Goal: Transaction & Acquisition: Purchase product/service

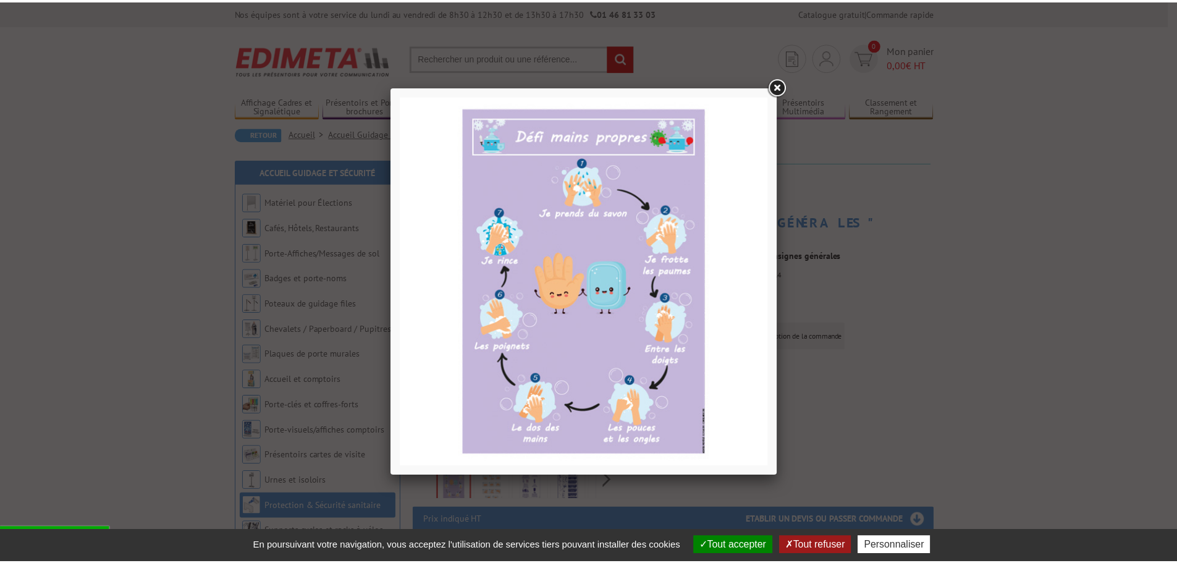
scroll to position [124, 0]
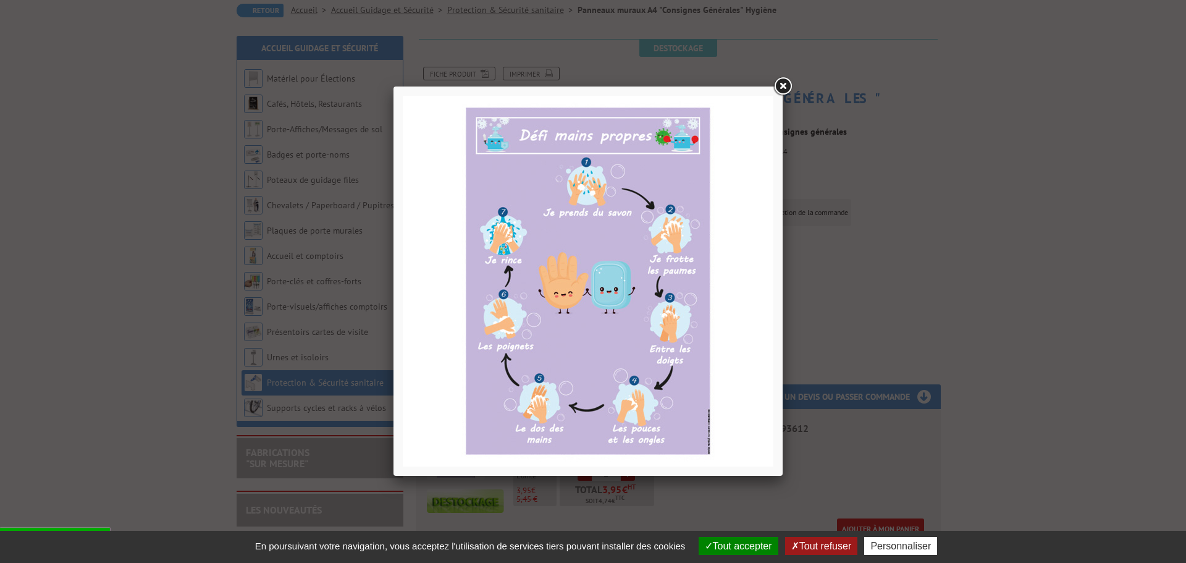
click at [782, 83] on link at bounding box center [783, 86] width 22 height 22
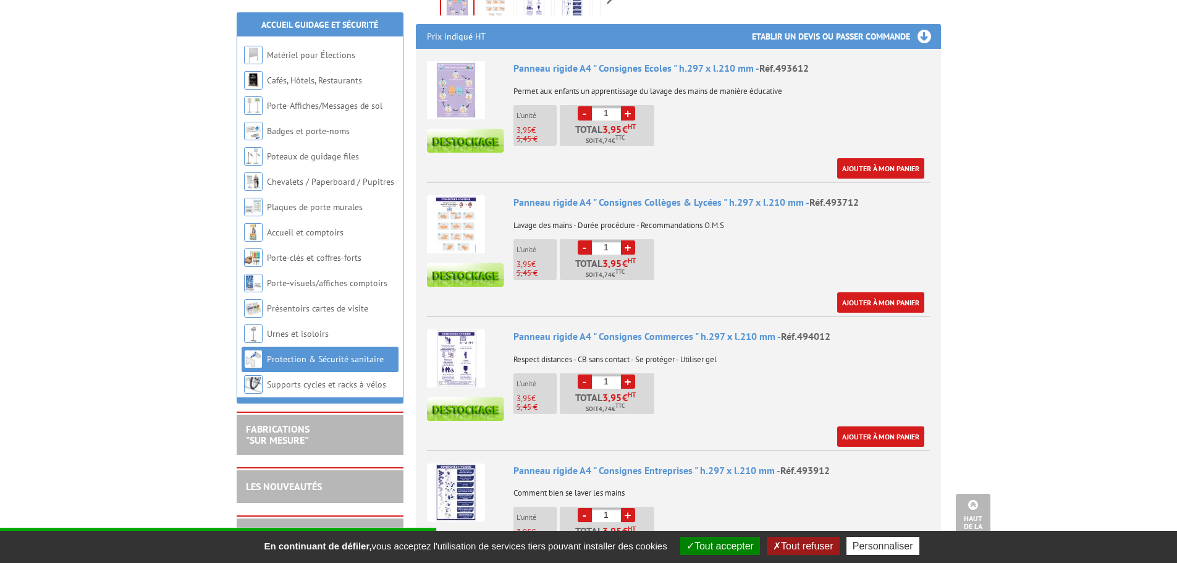
scroll to position [494, 0]
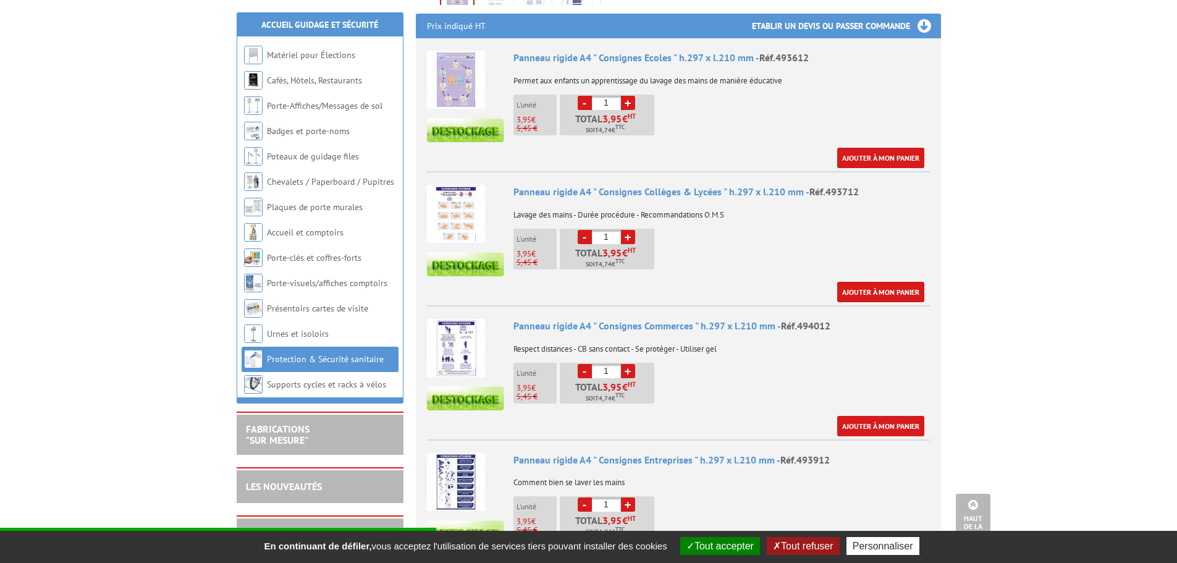
click at [444, 473] on img at bounding box center [456, 482] width 58 height 58
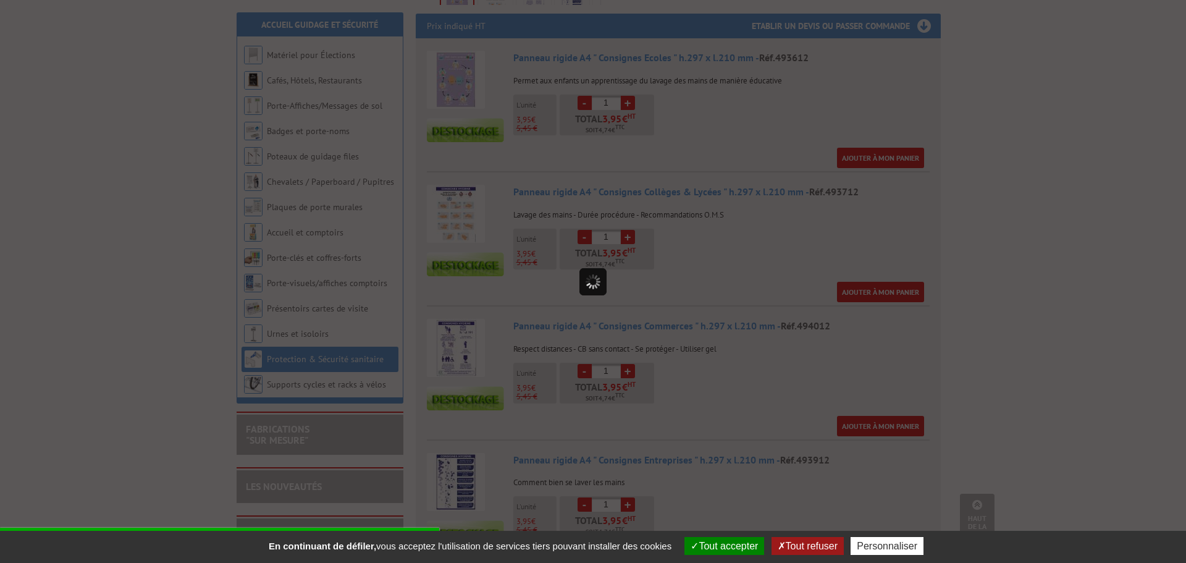
click at [444, 473] on div at bounding box center [593, 281] width 1186 height 563
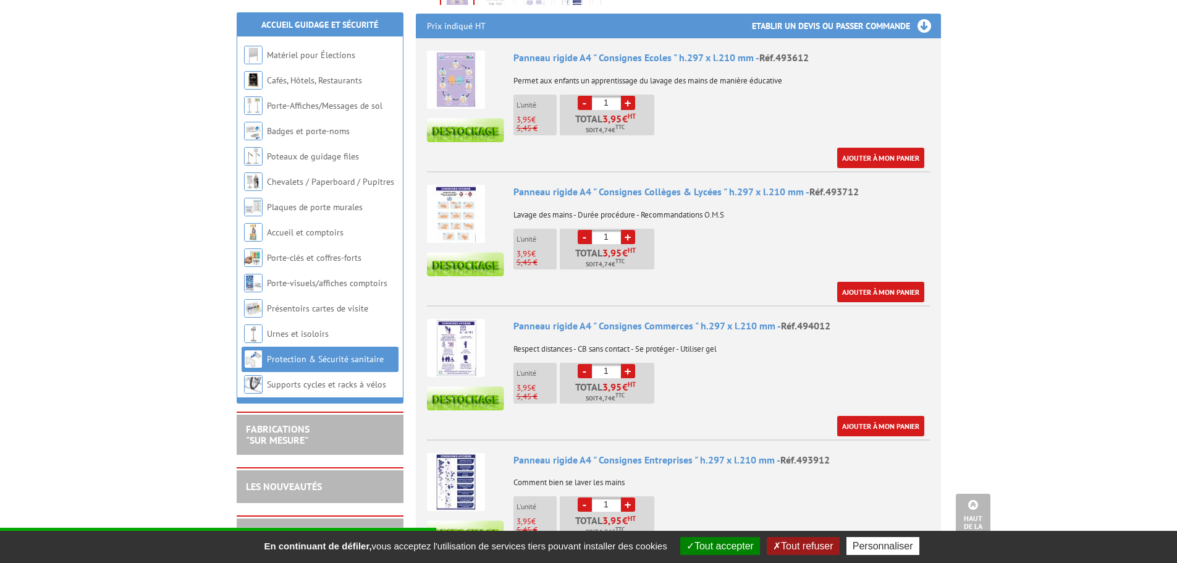
click at [450, 470] on img at bounding box center [456, 482] width 58 height 58
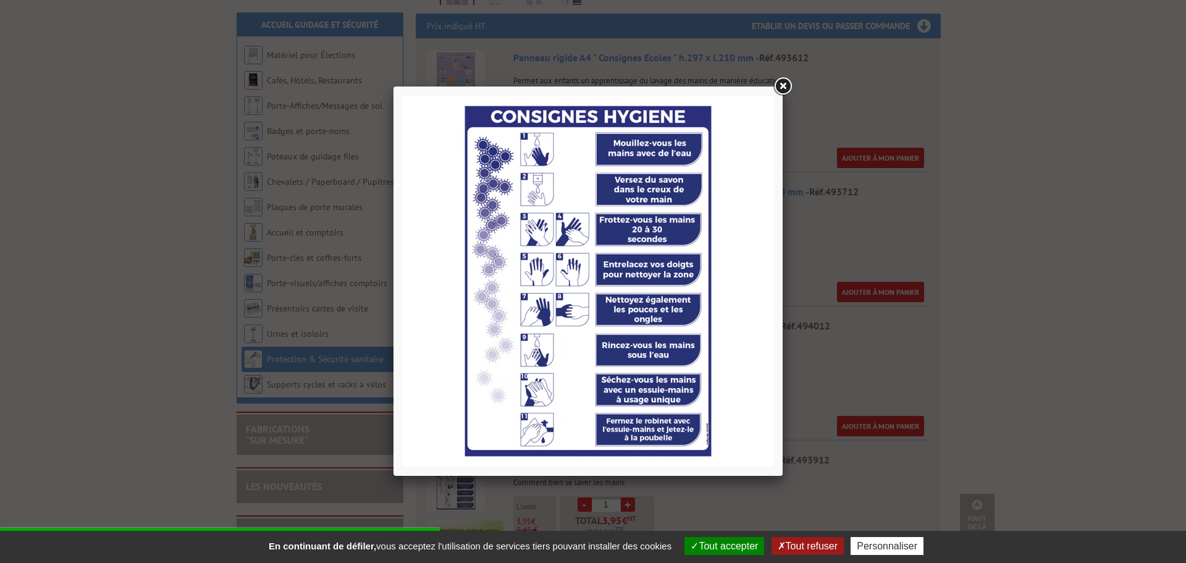
click at [784, 80] on link at bounding box center [783, 86] width 22 height 22
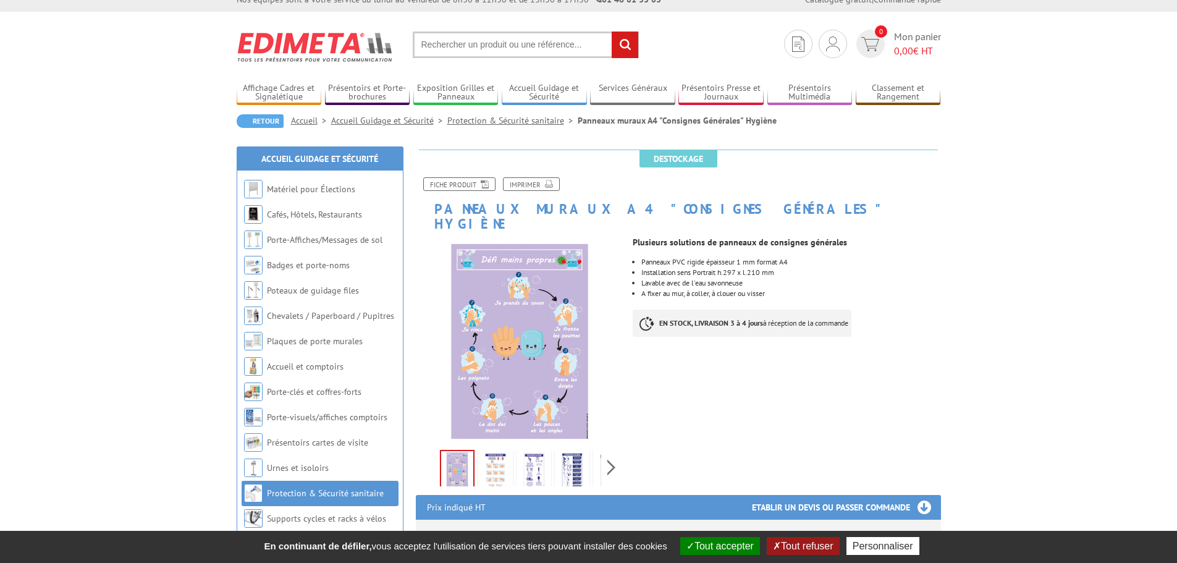
scroll to position [0, 0]
